Goal: Task Accomplishment & Management: Manage account settings

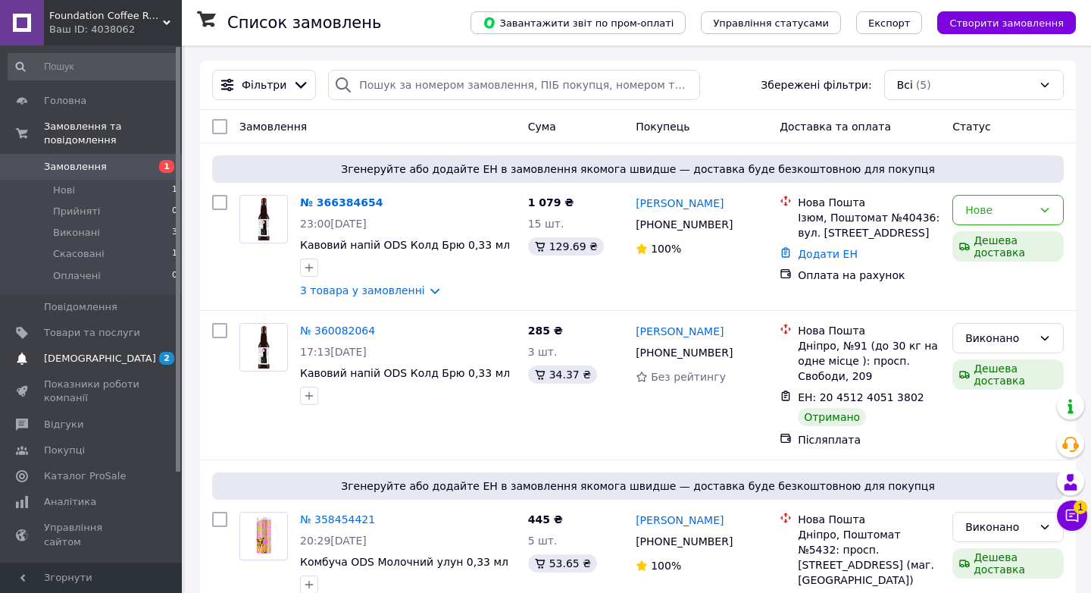
click at [100, 353] on span "[DEMOGRAPHIC_DATA]" at bounding box center [100, 359] width 112 height 14
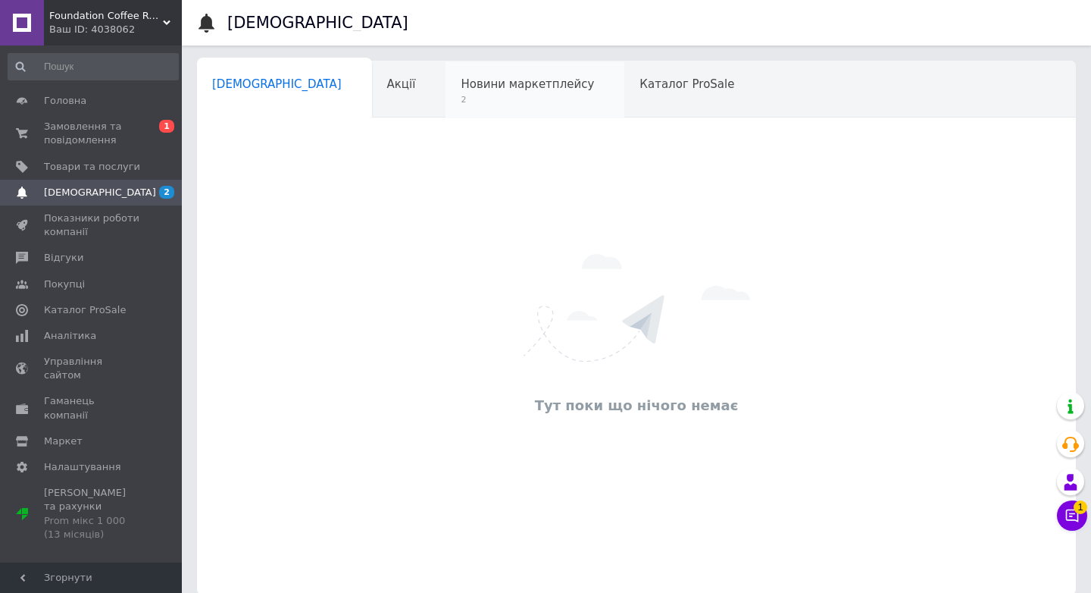
click at [461, 87] on span "Новини маркетплейсу" at bounding box center [527, 84] width 133 height 14
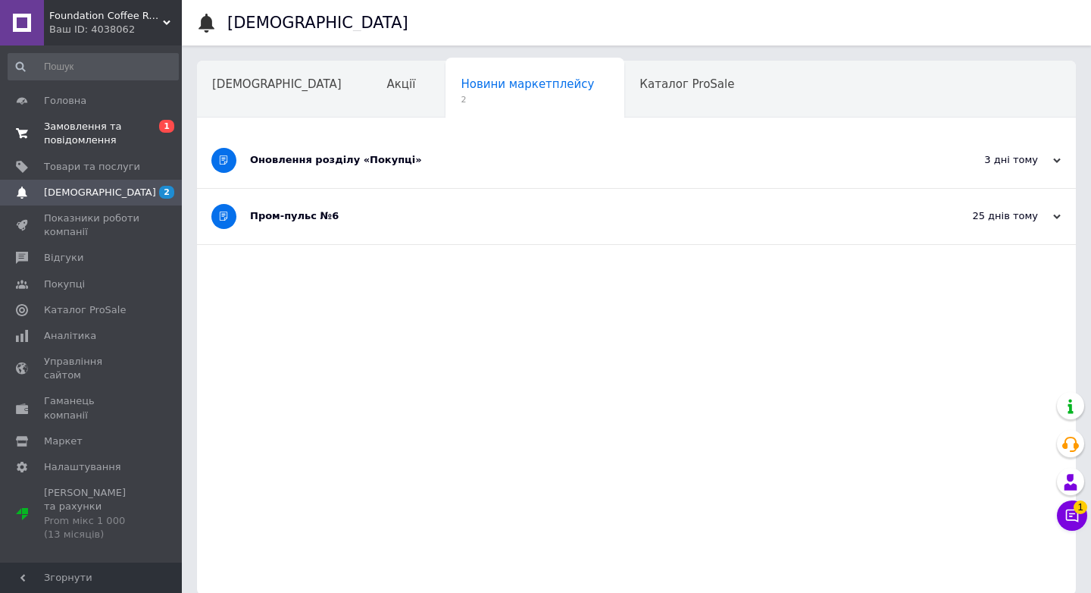
click at [104, 142] on span "Замовлення та повідомлення" at bounding box center [92, 133] width 96 height 27
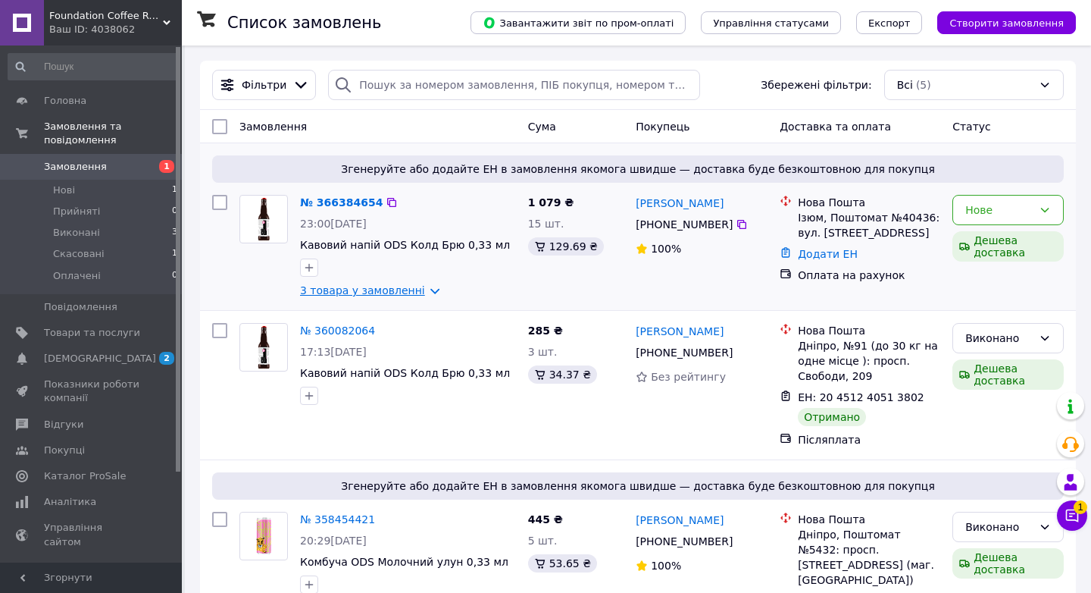
click at [417, 290] on link "3 товара у замовленні" at bounding box center [362, 290] width 125 height 12
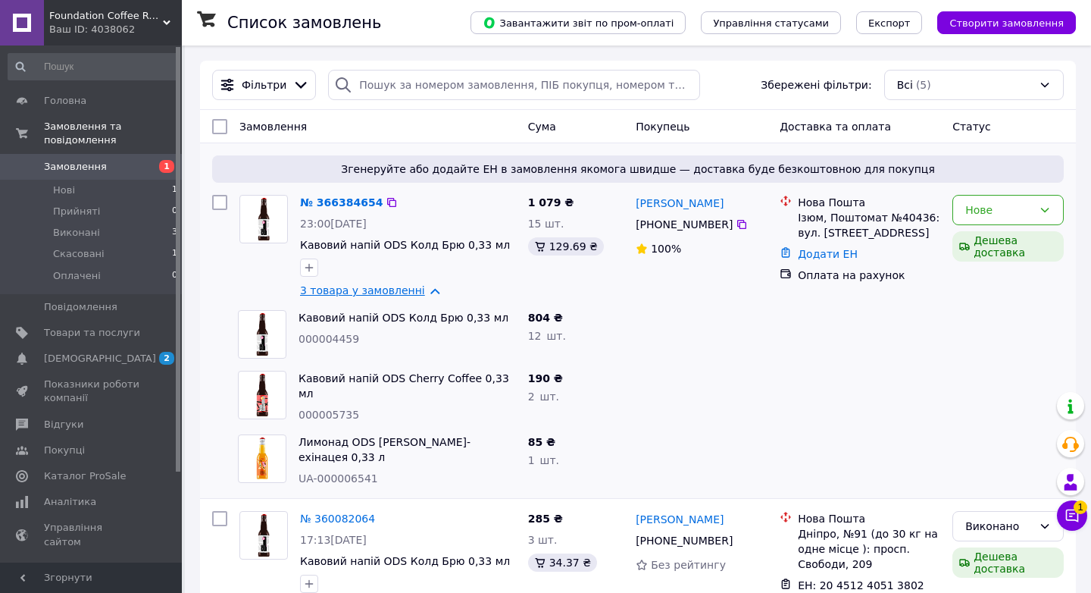
click at [420, 291] on link "3 товара у замовленні" at bounding box center [362, 290] width 125 height 12
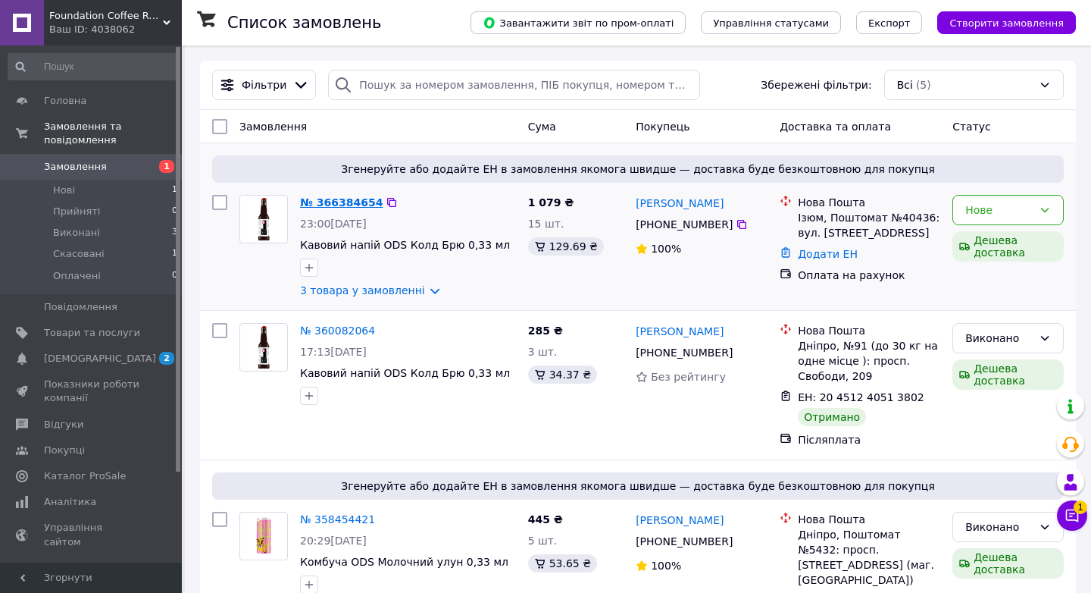
click at [350, 200] on link "№ 366384654" at bounding box center [341, 202] width 83 height 12
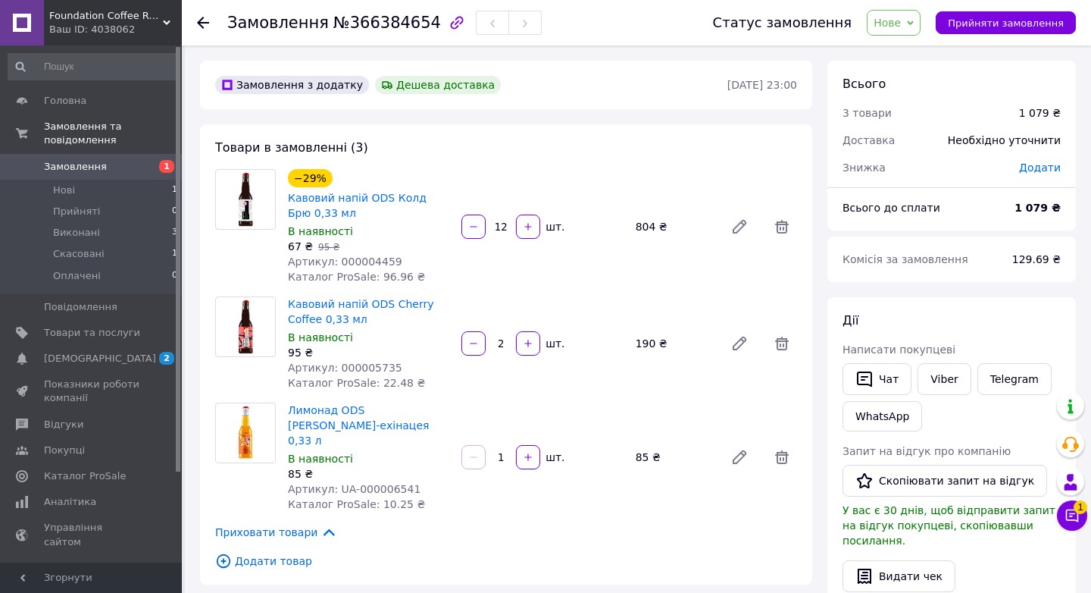
click at [199, 25] on use at bounding box center [203, 23] width 12 height 12
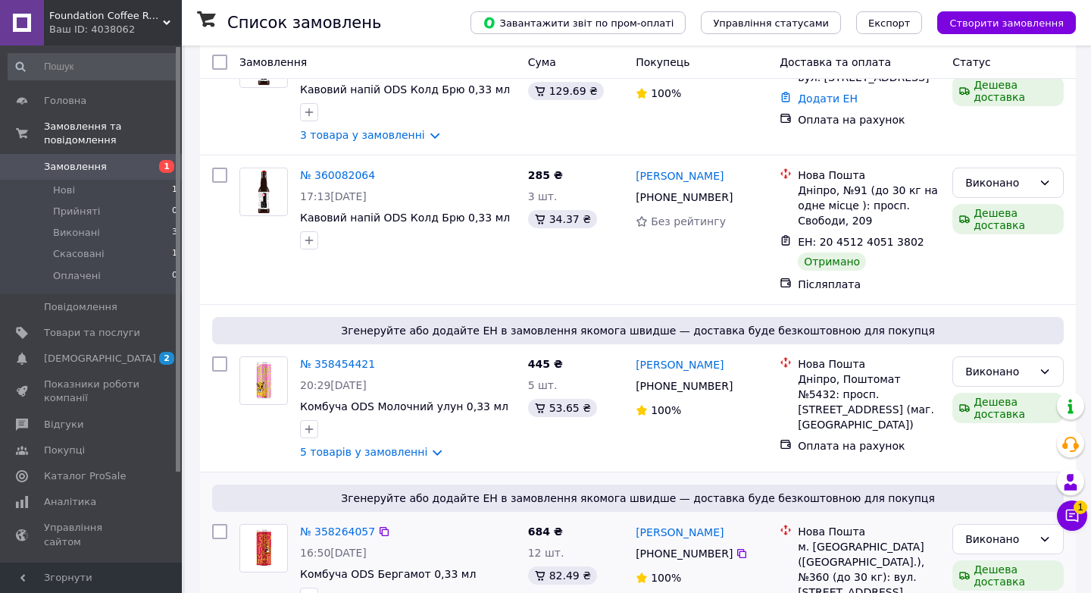
scroll to position [162, 0]
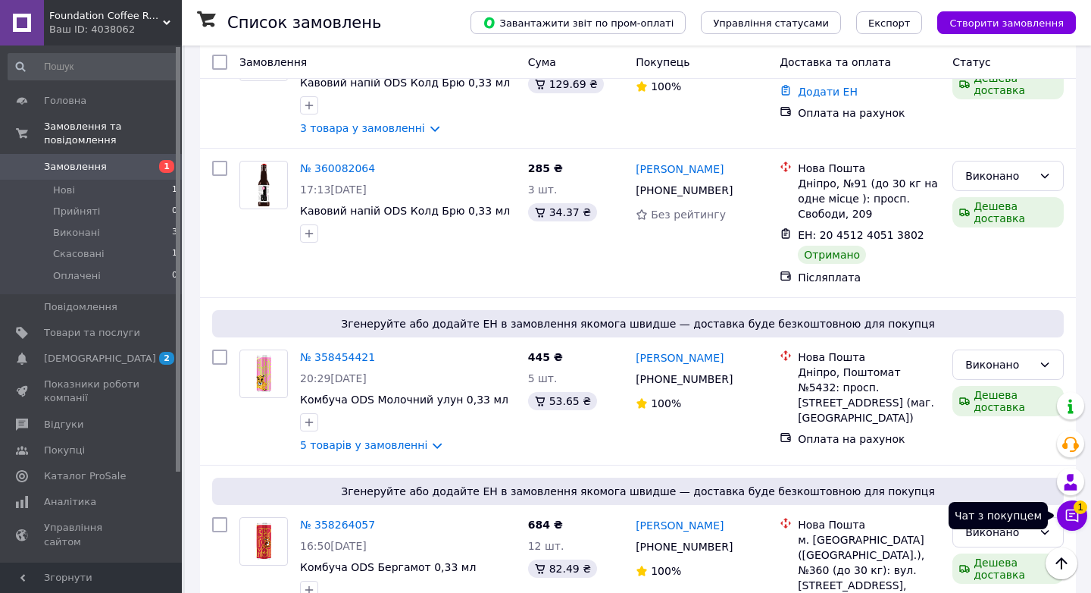
click at [1066, 518] on icon at bounding box center [1072, 515] width 15 height 15
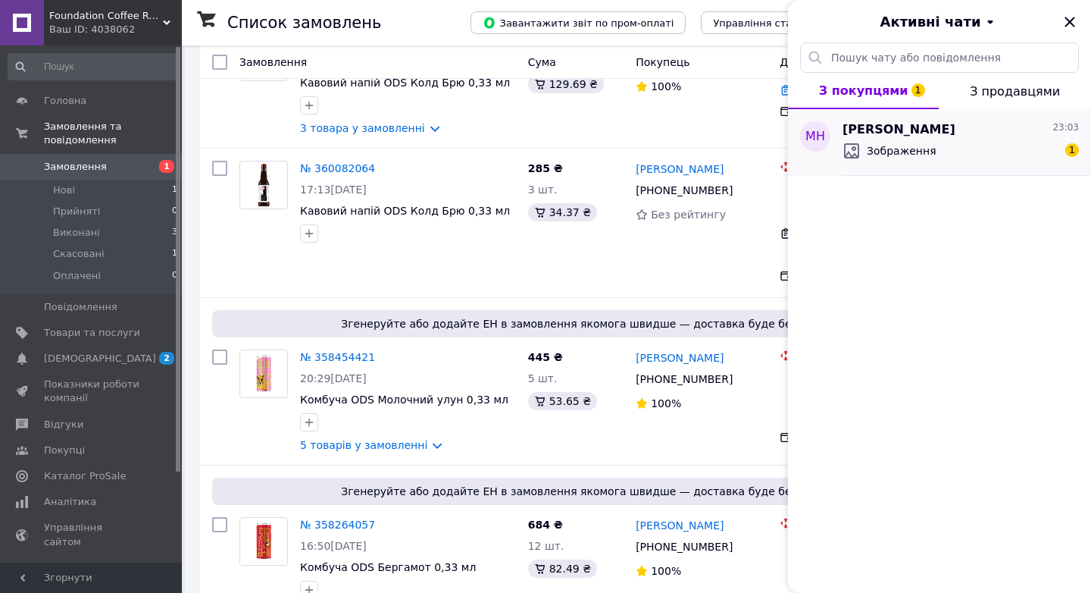
click at [961, 152] on div "Зображення 1" at bounding box center [961, 151] width 236 height 24
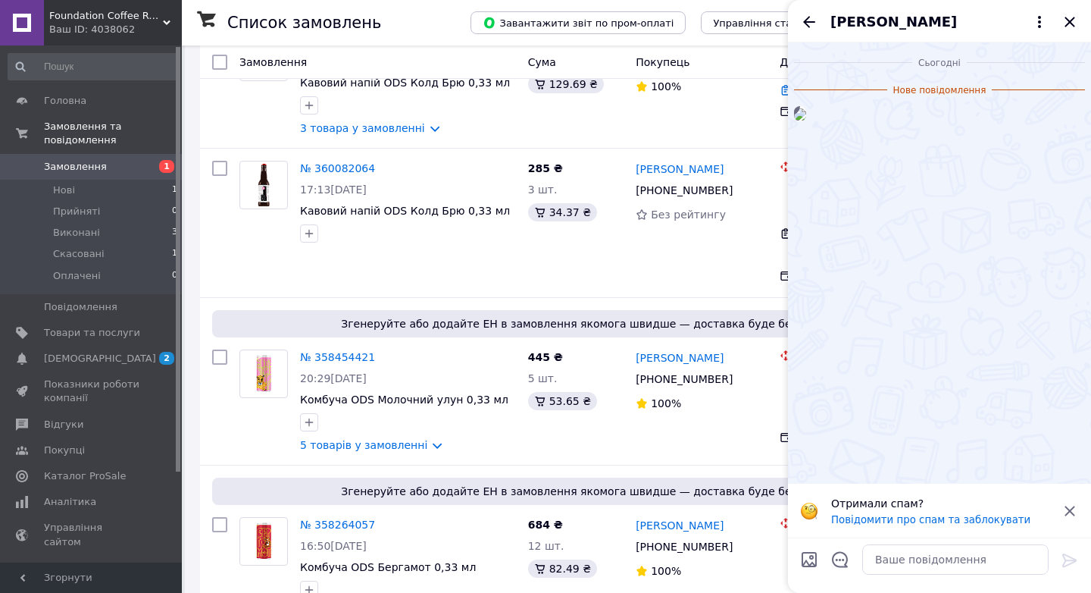
click at [806, 121] on img at bounding box center [800, 114] width 12 height 12
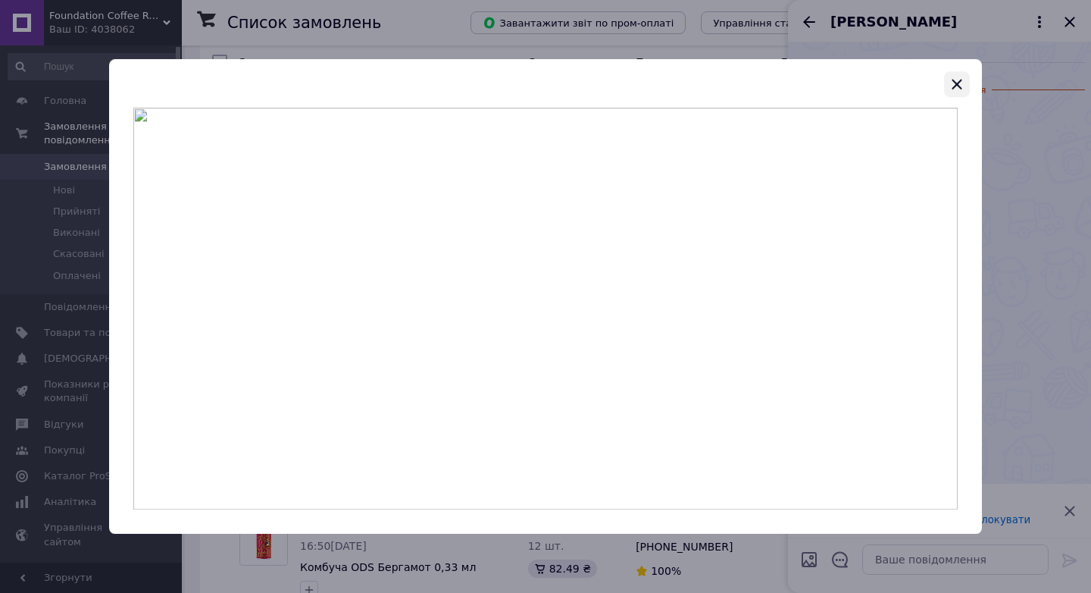
click at [955, 89] on icon "button" at bounding box center [957, 84] width 18 height 18
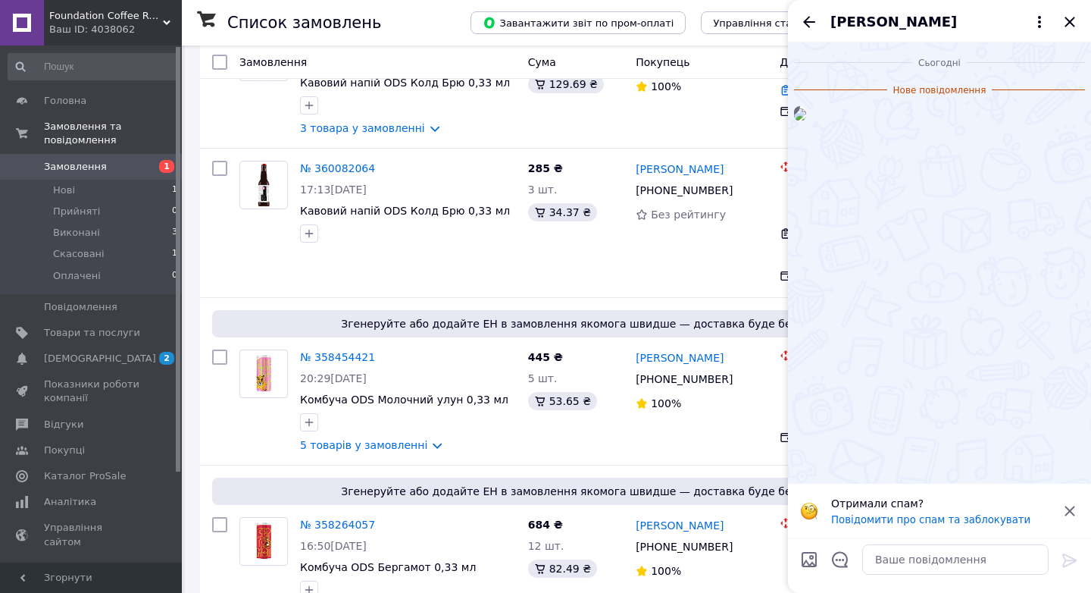
click at [806, 121] on img at bounding box center [800, 114] width 12 height 12
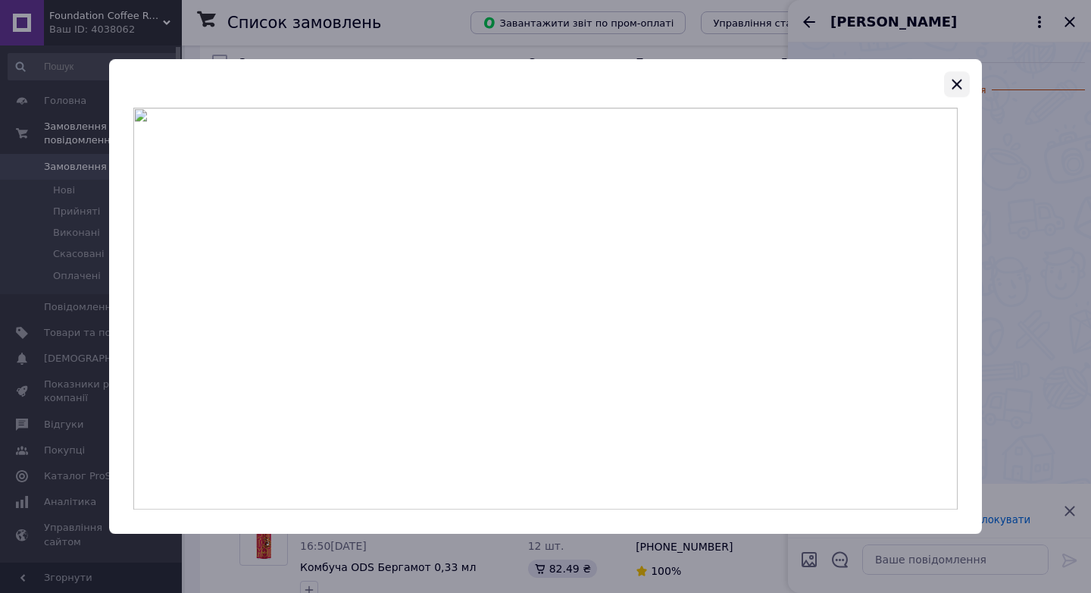
click at [956, 82] on icon "button" at bounding box center [957, 84] width 18 height 18
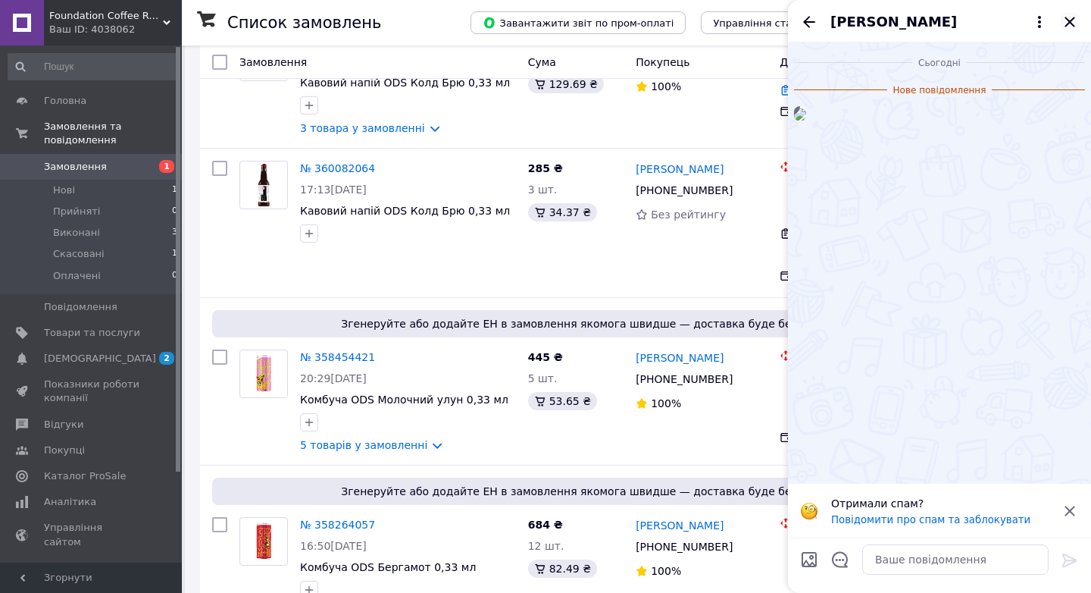
click at [1070, 22] on icon "Закрити" at bounding box center [1070, 22] width 10 height 10
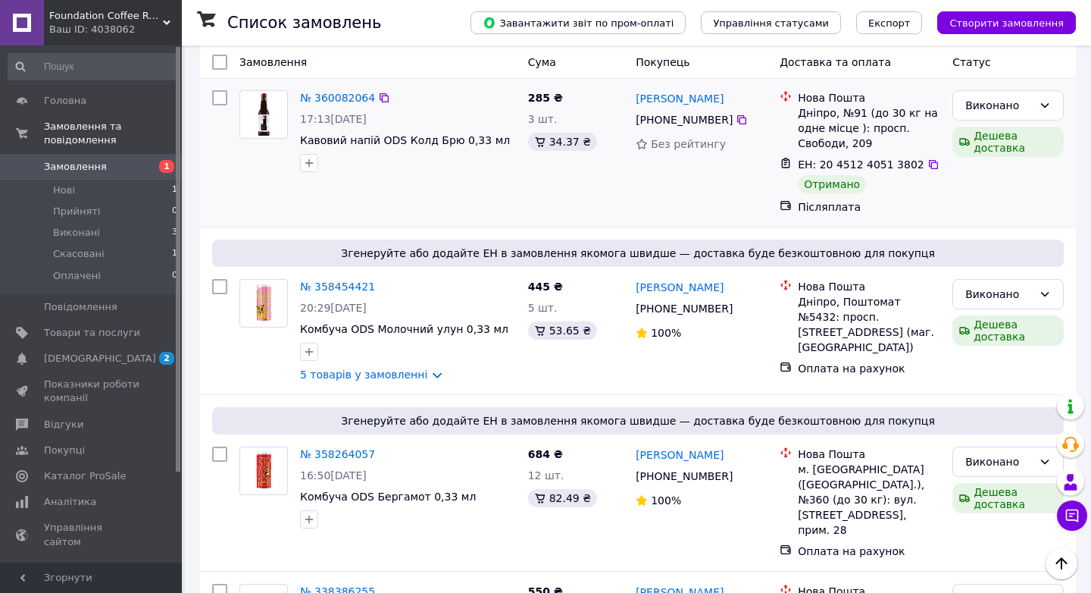
scroll to position [0, 0]
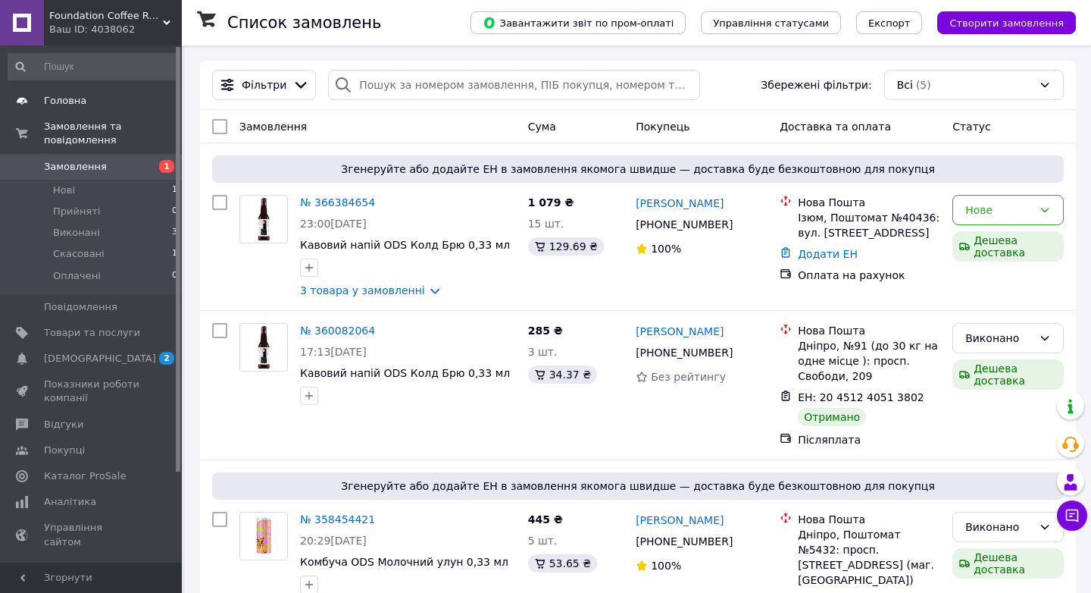
click at [98, 101] on span "Головна" at bounding box center [92, 101] width 96 height 14
